Goal: Task Accomplishment & Management: Use online tool/utility

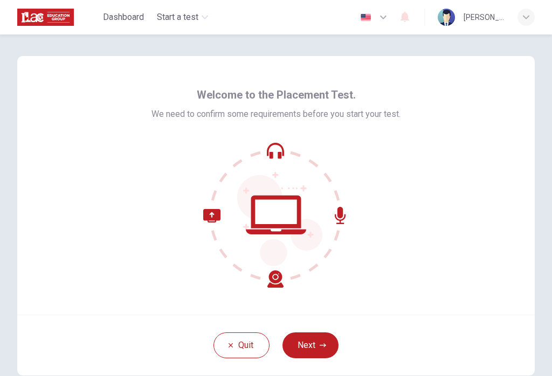
click at [320, 345] on icon "button" at bounding box center [323, 345] width 6 height 6
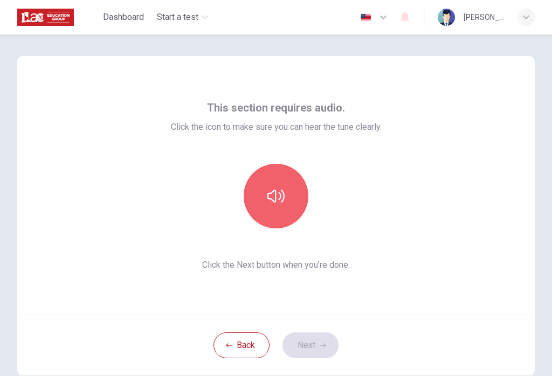
click at [280, 196] on icon "button" at bounding box center [275, 196] width 17 height 13
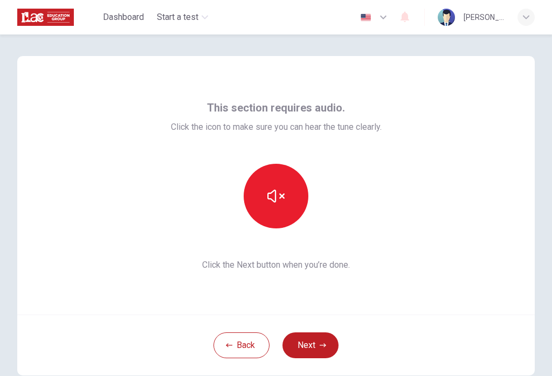
click at [314, 342] on button "Next" at bounding box center [310, 345] width 56 height 26
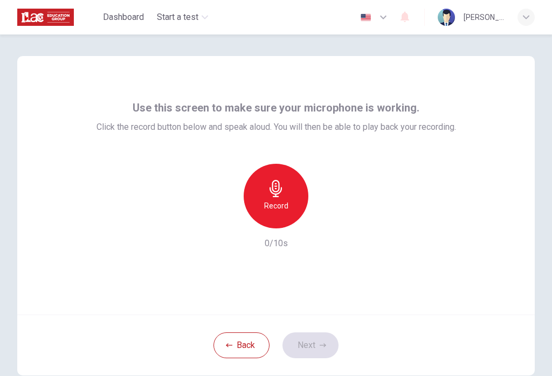
click at [289, 187] on div "Record" at bounding box center [276, 196] width 65 height 65
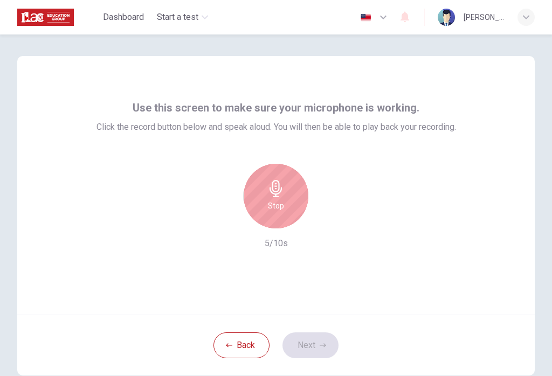
click at [280, 188] on icon "button" at bounding box center [275, 188] width 17 height 17
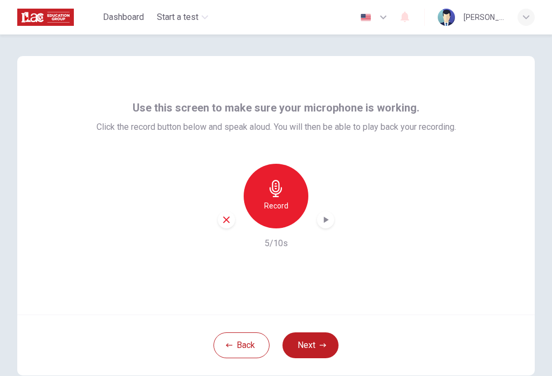
click at [325, 225] on icon "button" at bounding box center [325, 219] width 11 height 11
click at [232, 219] on div "button" at bounding box center [226, 219] width 17 height 17
click at [284, 196] on icon "button" at bounding box center [275, 188] width 17 height 17
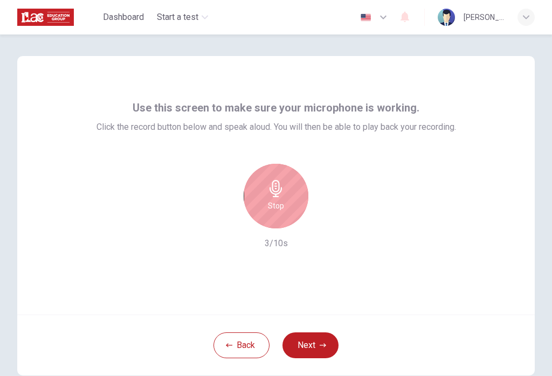
click at [290, 198] on div "Stop" at bounding box center [276, 196] width 65 height 65
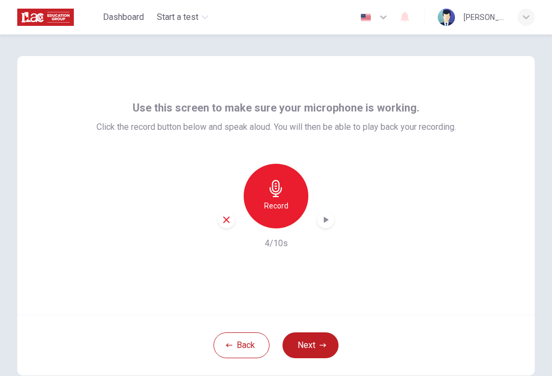
click at [338, 216] on div "Record 4/10s" at bounding box center [275, 207] width 359 height 86
click at [328, 226] on div "button" at bounding box center [325, 219] width 17 height 17
click at [230, 220] on icon "button" at bounding box center [226, 220] width 10 height 10
click at [290, 194] on div "Record" at bounding box center [276, 196] width 65 height 65
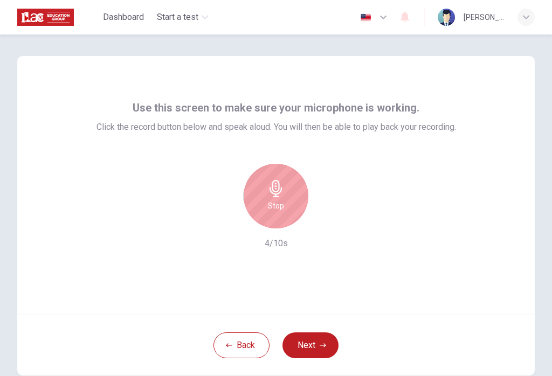
click at [278, 193] on icon "button" at bounding box center [275, 188] width 12 height 17
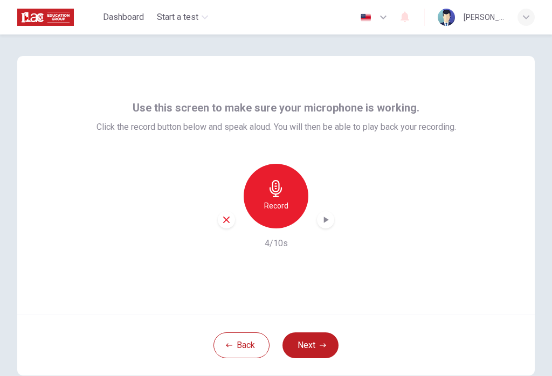
click at [322, 216] on icon "button" at bounding box center [325, 219] width 11 height 11
click at [231, 218] on icon "button" at bounding box center [226, 220] width 10 height 10
click at [280, 198] on div "Record" at bounding box center [276, 196] width 65 height 65
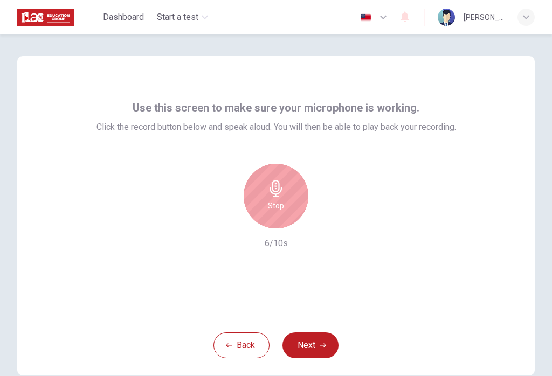
click at [290, 190] on div "Stop" at bounding box center [276, 196] width 65 height 65
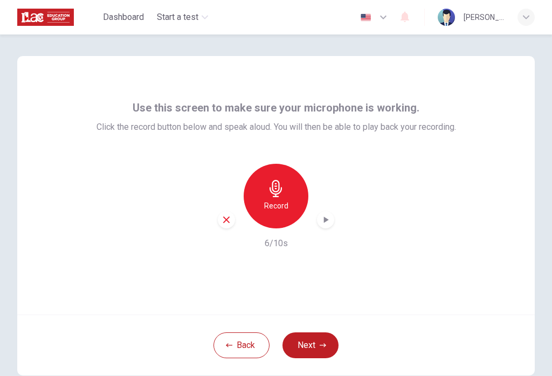
click at [334, 219] on div "button" at bounding box center [325, 219] width 17 height 17
click at [227, 217] on icon "button" at bounding box center [226, 220] width 10 height 10
click at [280, 197] on icon "button" at bounding box center [275, 188] width 17 height 17
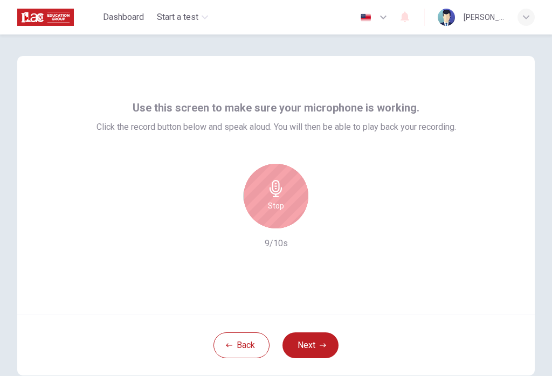
click at [285, 197] on div "Stop" at bounding box center [276, 196] width 65 height 65
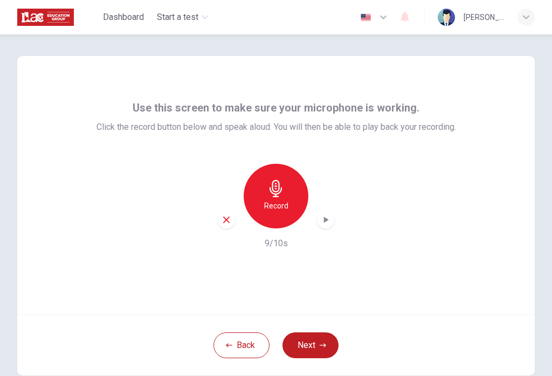
click at [329, 218] on icon "button" at bounding box center [325, 219] width 11 height 11
click at [233, 220] on div "button" at bounding box center [226, 219] width 17 height 17
click at [283, 188] on icon "button" at bounding box center [275, 188] width 17 height 17
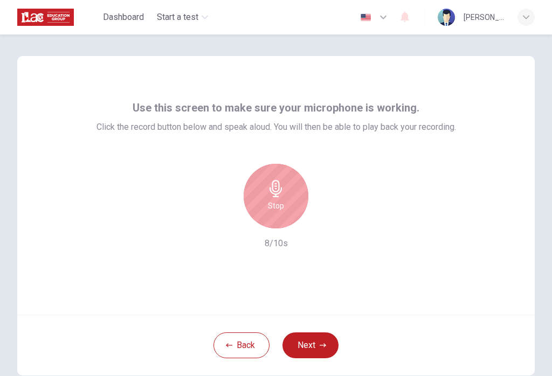
click at [289, 195] on div "Stop" at bounding box center [276, 196] width 65 height 65
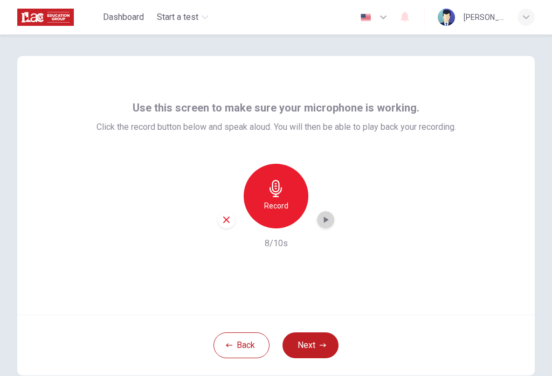
click at [327, 225] on div "button" at bounding box center [325, 219] width 17 height 17
click at [336, 216] on div "Record 8/10s" at bounding box center [275, 207] width 359 height 86
click at [334, 220] on div "button" at bounding box center [325, 219] width 17 height 17
click at [228, 223] on icon "button" at bounding box center [226, 220] width 10 height 10
click at [286, 205] on h6 "Record" at bounding box center [276, 205] width 24 height 13
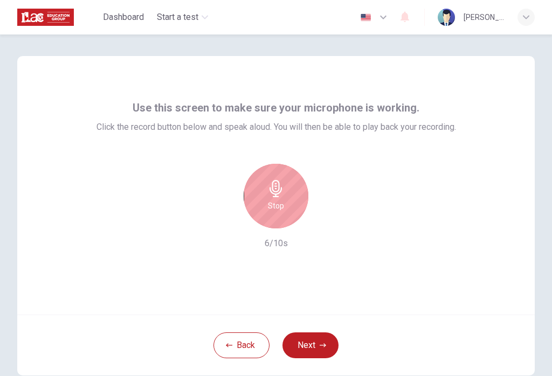
click at [289, 194] on div "Stop" at bounding box center [276, 196] width 65 height 65
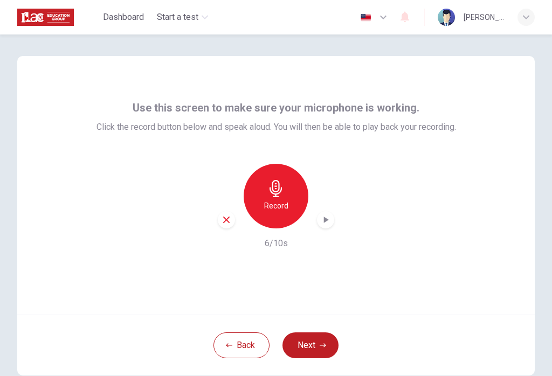
click at [341, 218] on div "Record 6/10s" at bounding box center [275, 207] width 359 height 86
click at [329, 220] on icon "button" at bounding box center [325, 219] width 11 height 11
click at [326, 219] on icon "button" at bounding box center [325, 219] width 11 height 11
click at [331, 216] on div "button" at bounding box center [325, 219] width 17 height 17
click at [332, 218] on div "button" at bounding box center [325, 219] width 17 height 17
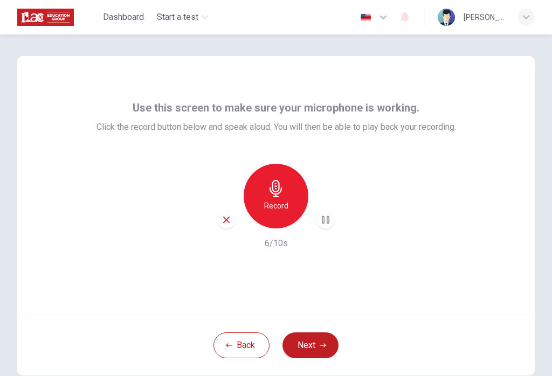
click at [286, 188] on div "Record" at bounding box center [276, 196] width 65 height 65
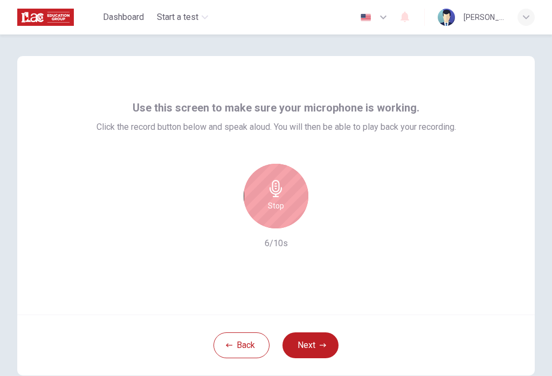
click at [289, 195] on div "Stop" at bounding box center [276, 196] width 65 height 65
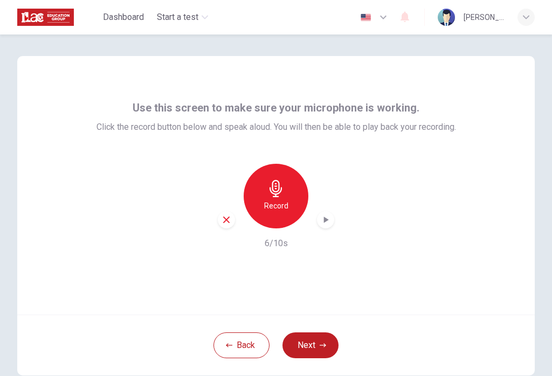
click at [326, 221] on icon "button" at bounding box center [326, 220] width 5 height 6
click at [241, 221] on div "Record" at bounding box center [276, 196] width 116 height 65
click at [230, 225] on div "button" at bounding box center [226, 219] width 17 height 17
click at [325, 350] on button "Next" at bounding box center [310, 345] width 56 height 26
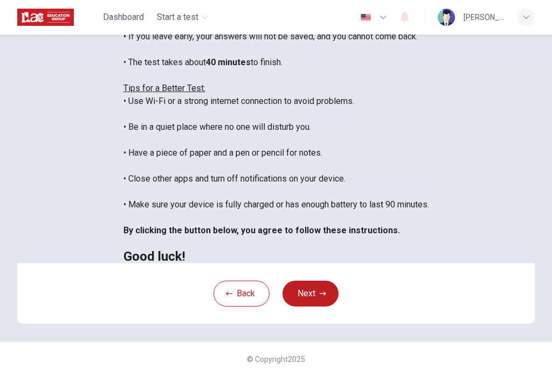
scroll to position [161, 0]
click at [230, 307] on button "Back" at bounding box center [241, 294] width 56 height 26
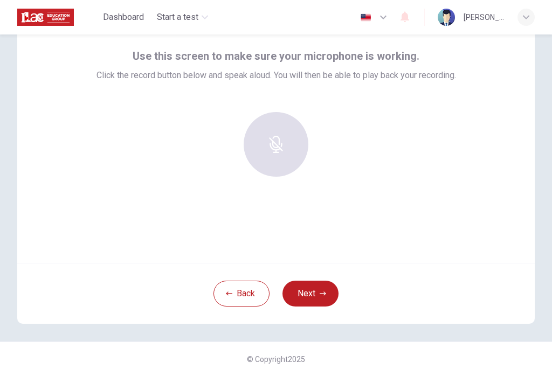
scroll to position [52, 0]
